Goal: Transaction & Acquisition: Purchase product/service

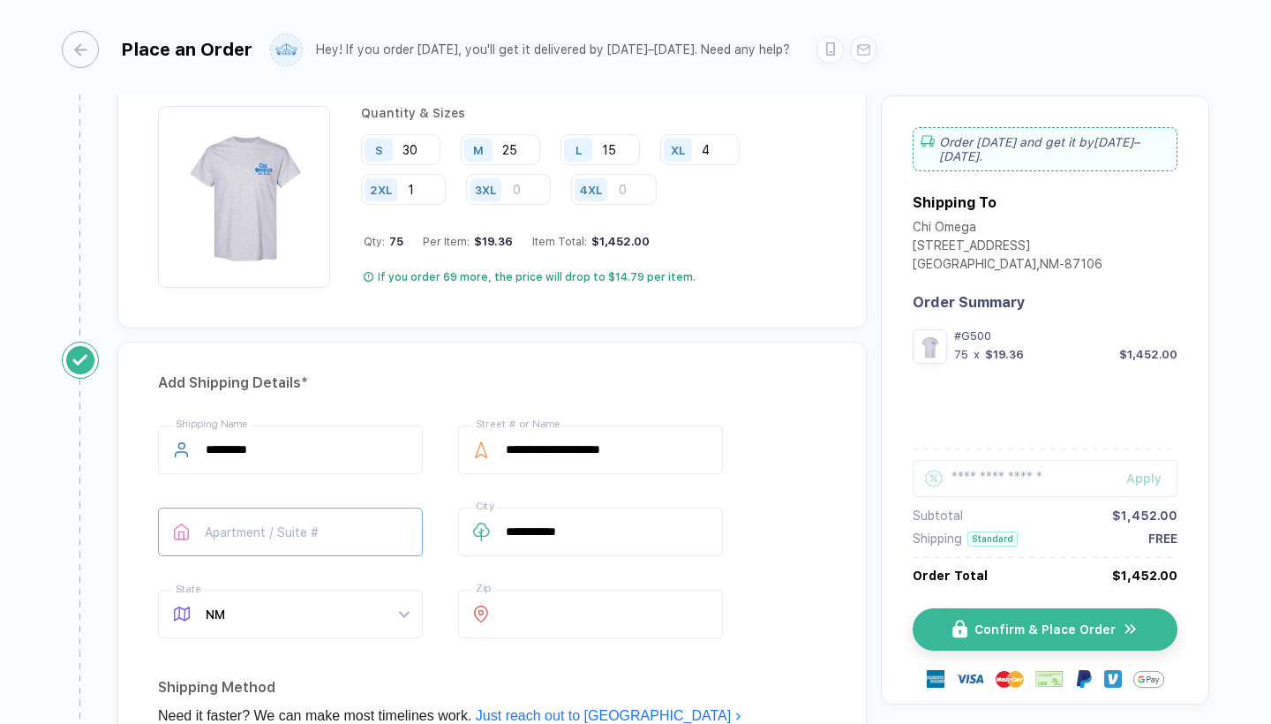
scroll to position [963, 0]
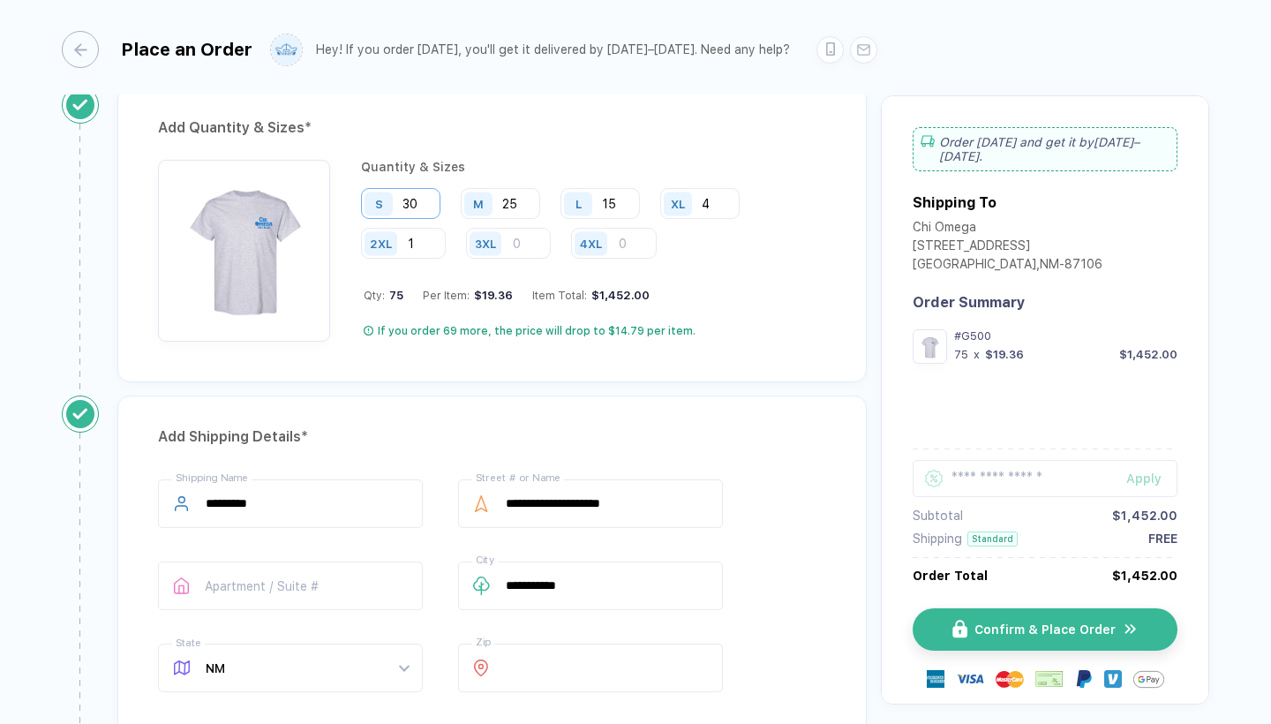
click at [425, 196] on input "30" at bounding box center [400, 203] width 79 height 31
type input "31"
click at [527, 316] on div "Quantity & Sizes S 31 M 25 L 15 XL 4 2XL 1 3XL 4XL Qty: 76 Per Item: $19.31 Ite…" at bounding box center [593, 251] width 465 height 182
click at [627, 201] on input "15" at bounding box center [600, 203] width 79 height 31
type input "16"
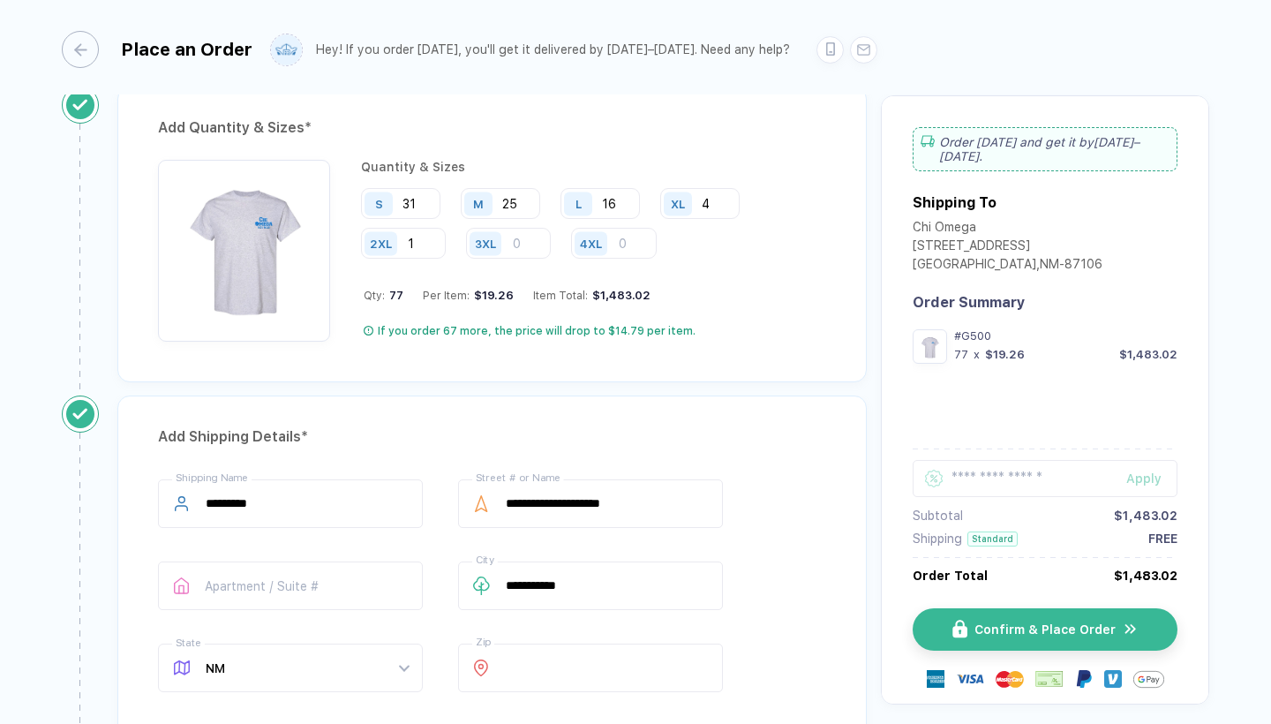
click at [737, 260] on div "Quantity & Sizes S 31 M 25 L 16 XL 4 2XL 1 3XL 4XL Qty: 77 Per Item: $19.26 Ite…" at bounding box center [593, 251] width 465 height 182
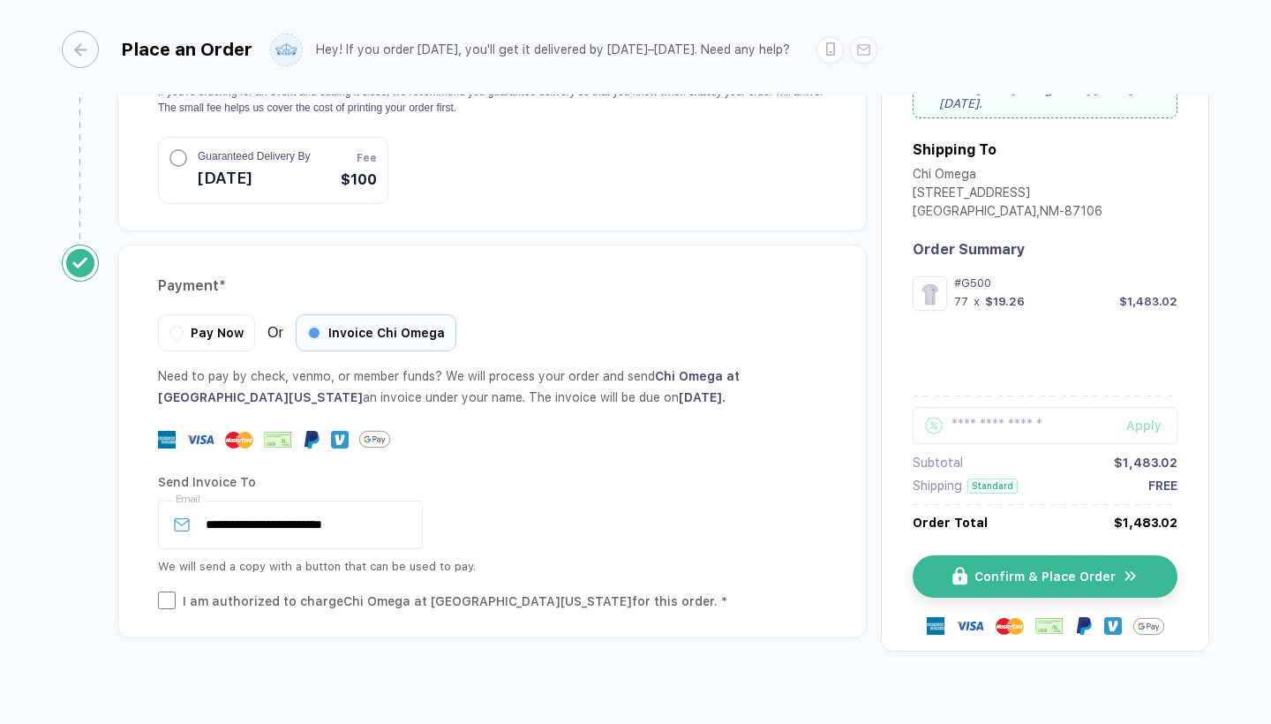
scroll to position [1829, 0]
click at [345, 516] on input "**********" at bounding box center [290, 525] width 265 height 49
type input "**********"
click at [586, 531] on div "**********" at bounding box center [492, 523] width 668 height 109
click at [987, 556] on button "Confirm & Place Order" at bounding box center [1052, 577] width 265 height 42
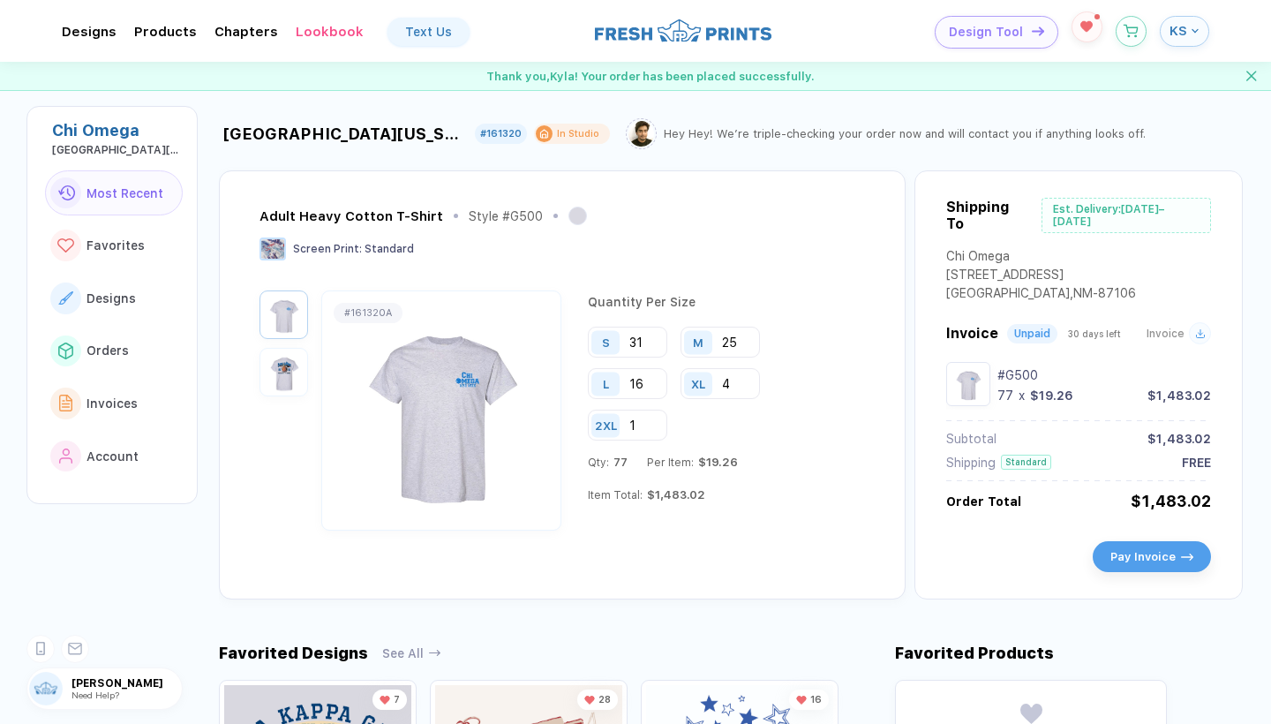
click at [1083, 34] on button "button" at bounding box center [1087, 26] width 31 height 31
click at [279, 363] on img "button" at bounding box center [284, 372] width 40 height 40
click at [295, 312] on img "button" at bounding box center [284, 315] width 40 height 40
click at [1087, 36] on button "button" at bounding box center [1087, 26] width 31 height 31
